Goal: Transaction & Acquisition: Purchase product/service

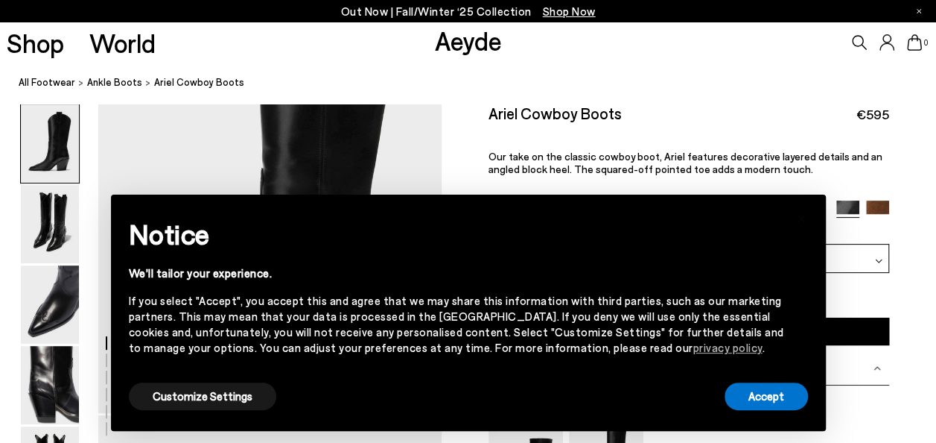
scroll to position [148, 0]
click at [767, 396] on button "Accept" at bounding box center [766, 396] width 83 height 28
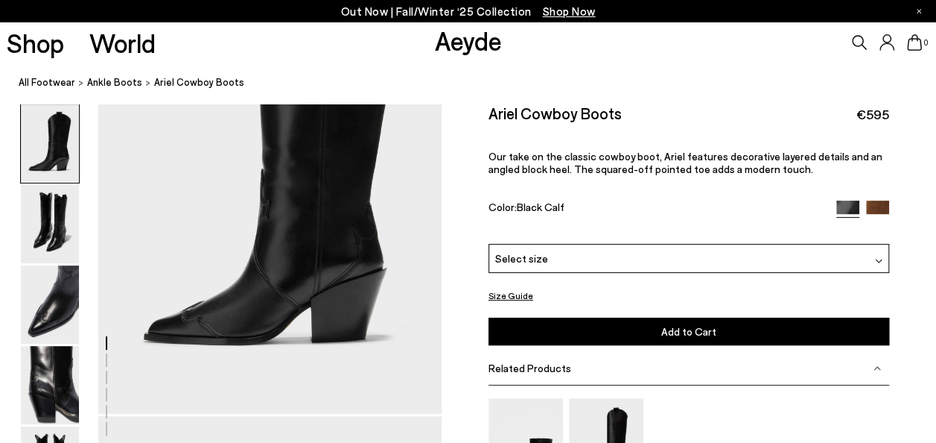
click at [878, 255] on div at bounding box center [878, 258] width 7 height 16
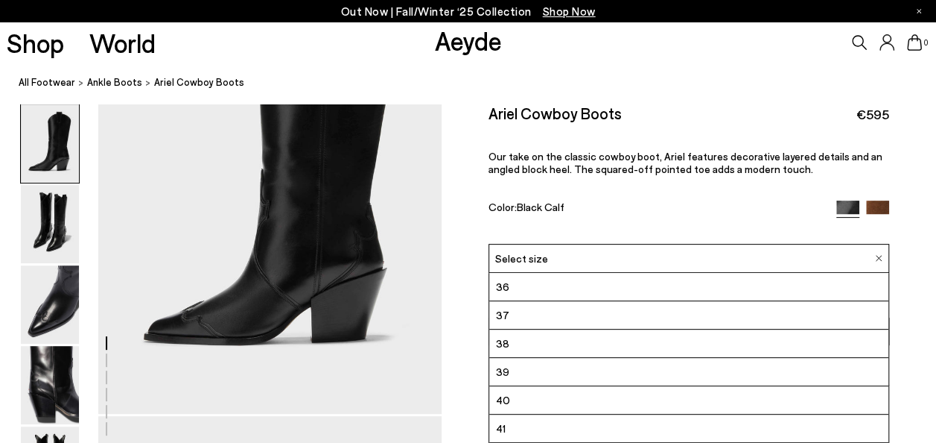
click at [910, 268] on div "Size Guide Shoes Belt Our shoes come in European sizing. The easiest way to mea…" at bounding box center [689, 364] width 495 height 520
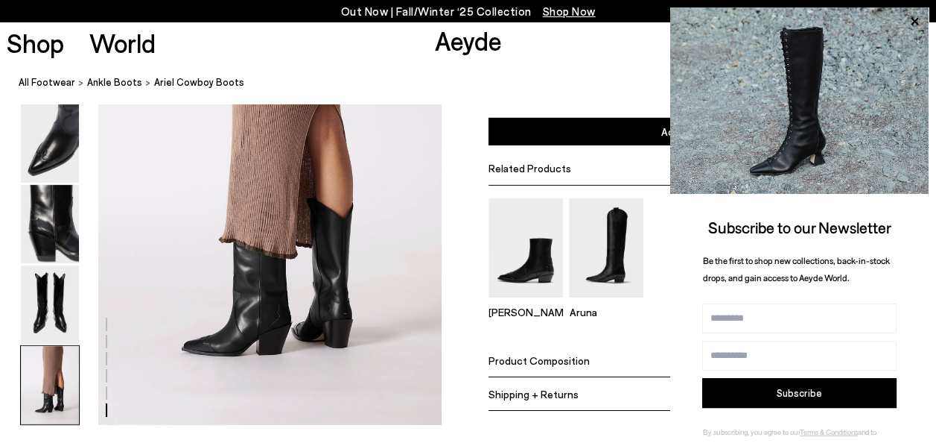
scroll to position [2438, 0]
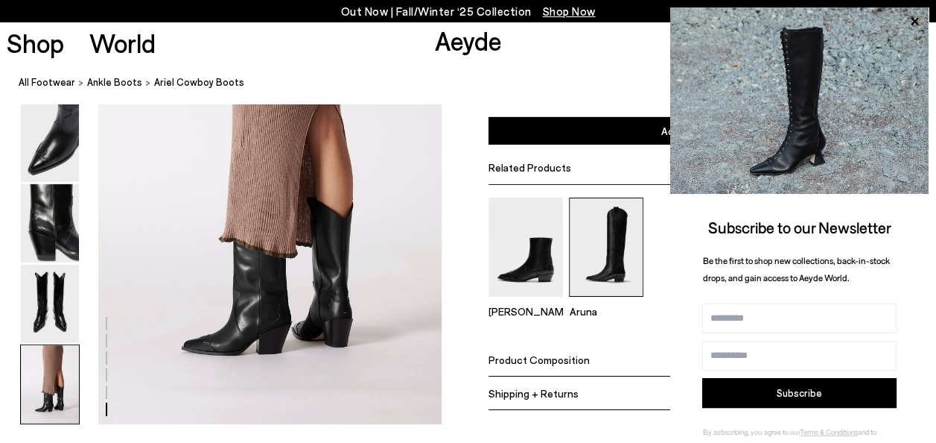
click at [613, 257] on img at bounding box center [606, 246] width 74 height 99
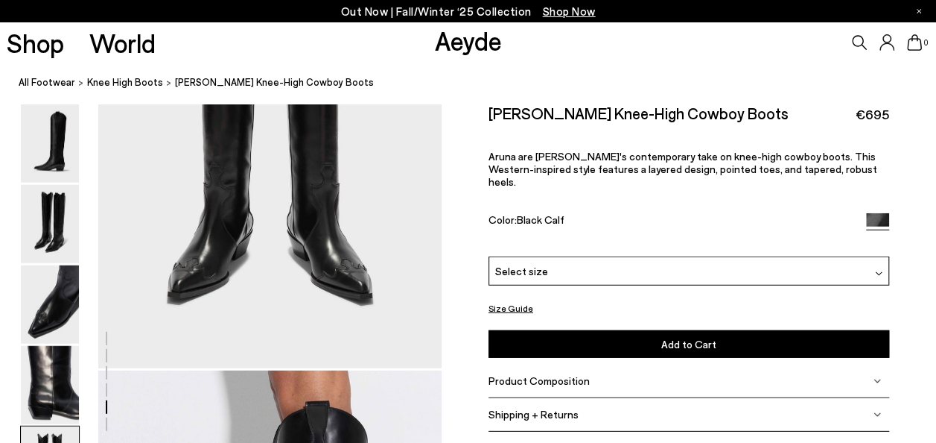
scroll to position [2102, 0]
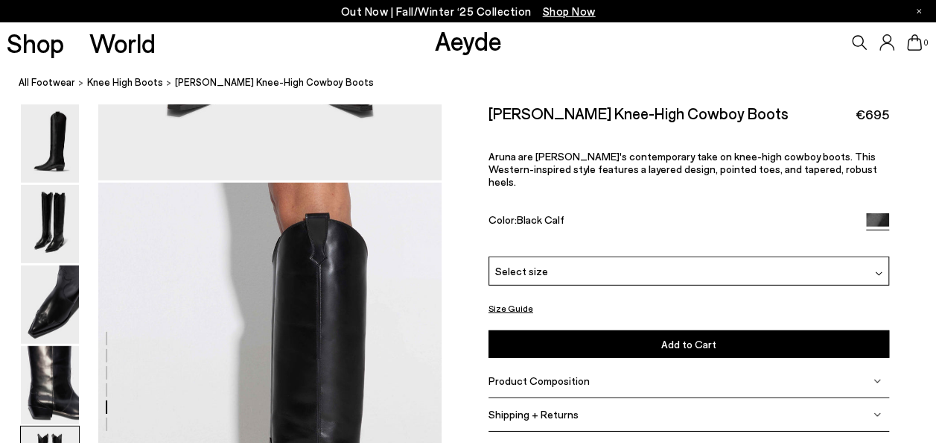
drag, startPoint x: 468, startPoint y: 315, endPoint x: 341, endPoint y: 256, distance: 139.7
